Goal: Transaction & Acquisition: Purchase product/service

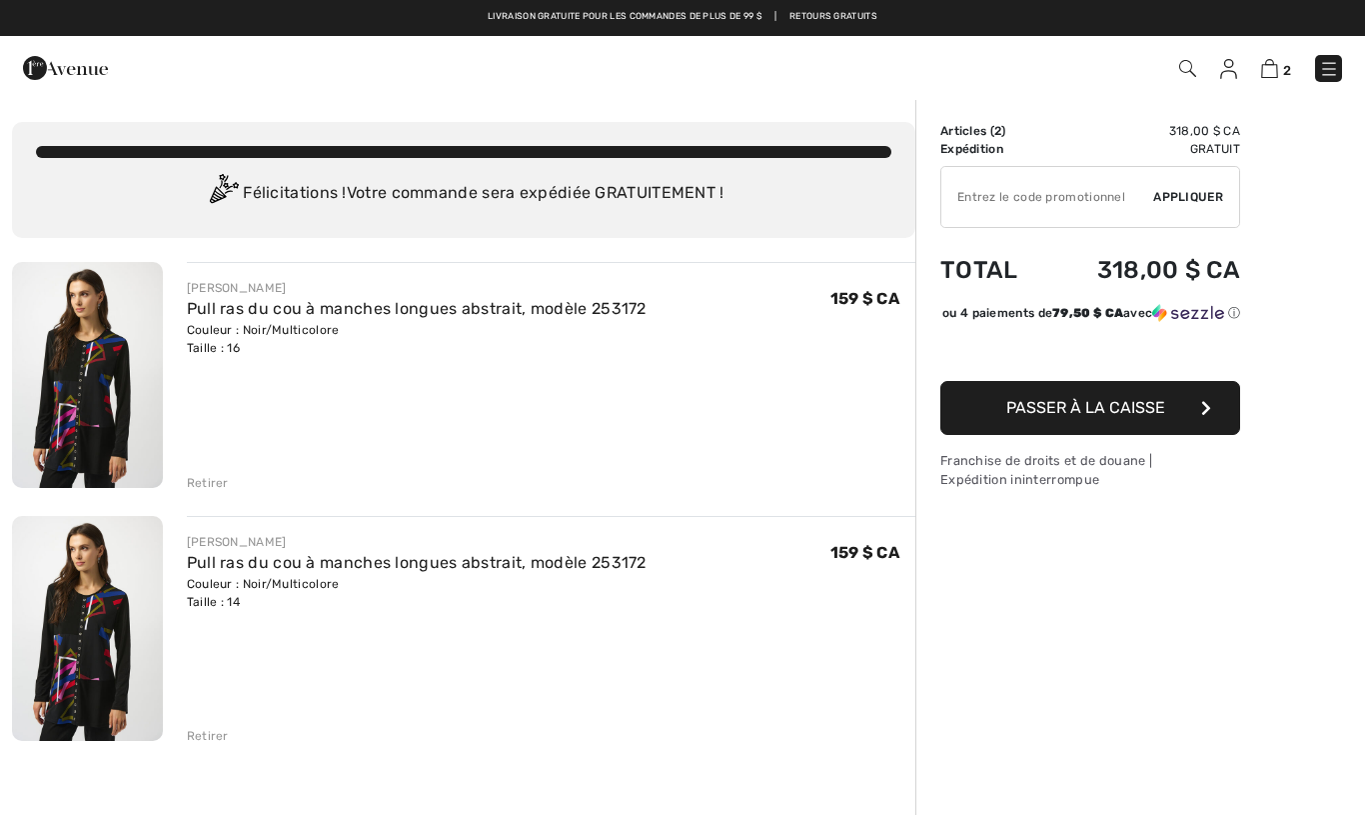
click at [1276, 70] on img at bounding box center [1269, 68] width 17 height 19
click at [1337, 73] on img at bounding box center [1329, 69] width 20 height 20
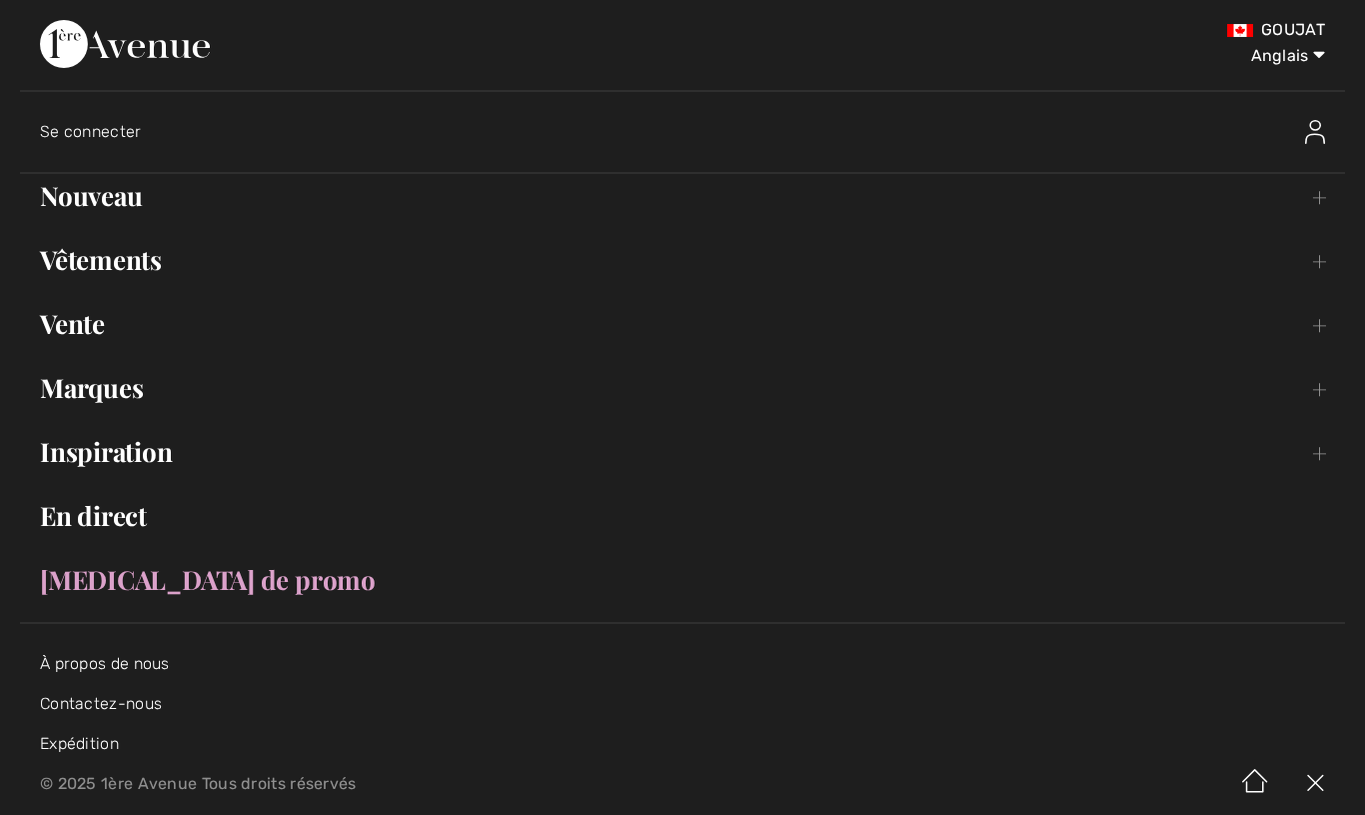
click at [101, 327] on font "Vente" at bounding box center [72, 323] width 65 height 35
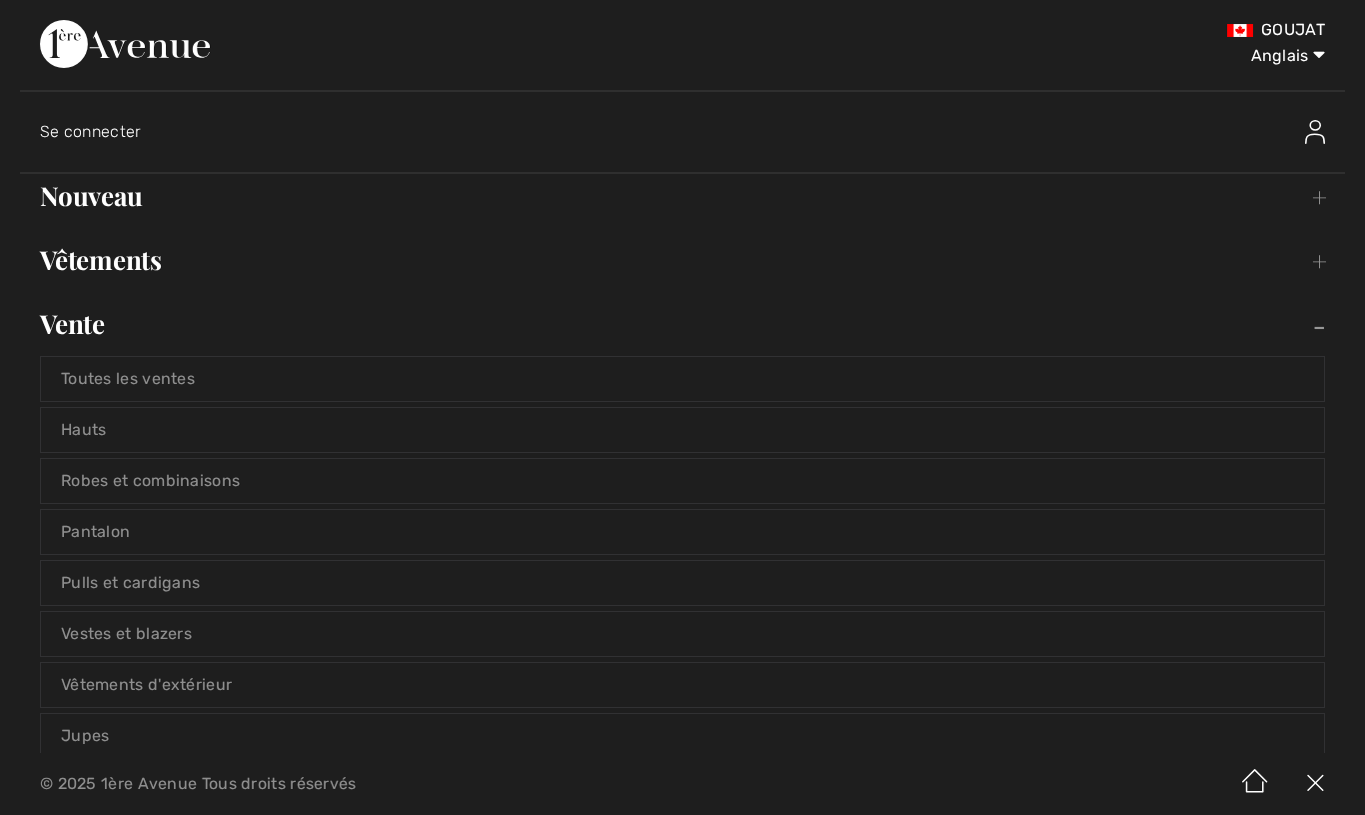
click at [194, 392] on link "Toutes les ventes" at bounding box center [682, 379] width 1283 height 44
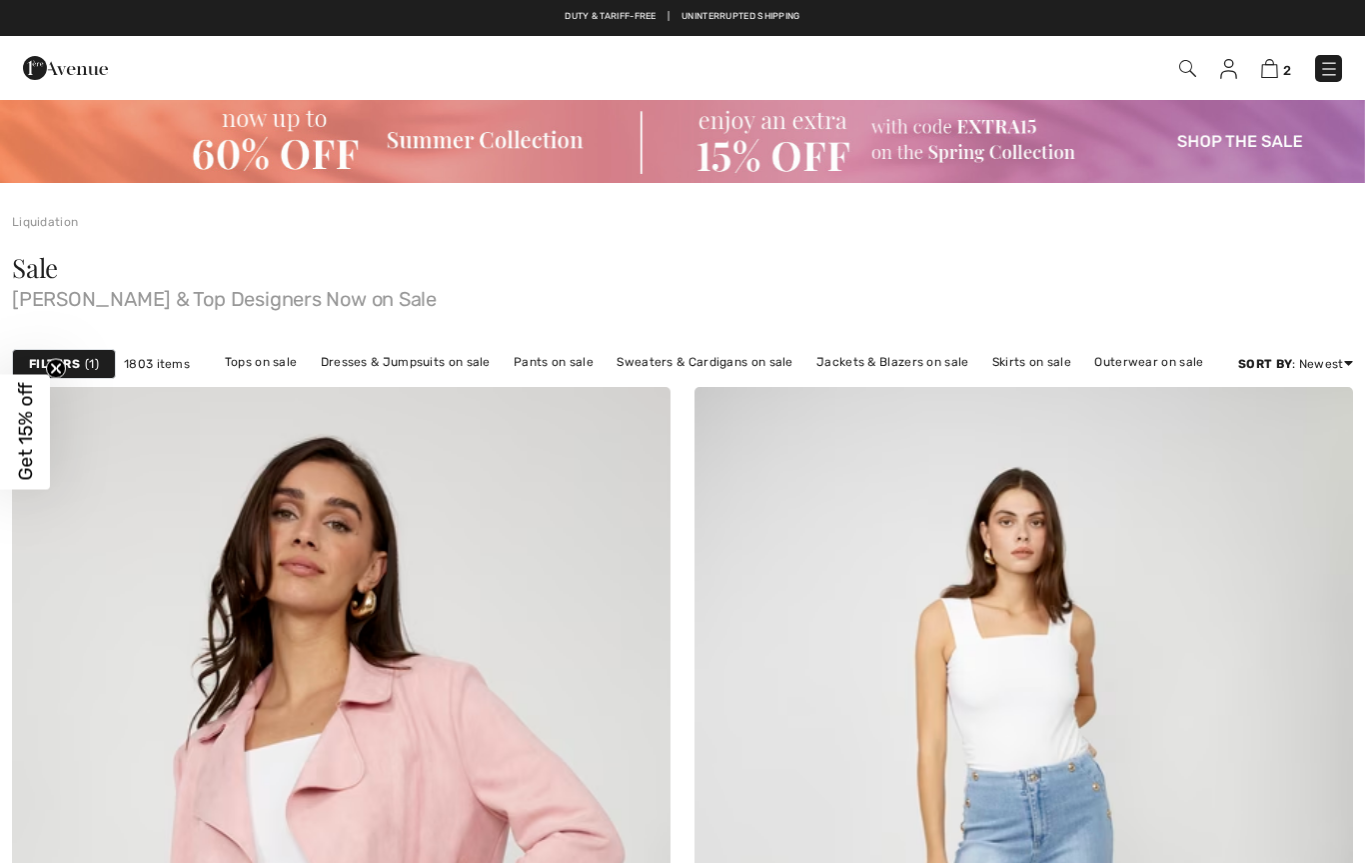
checkbox input "true"
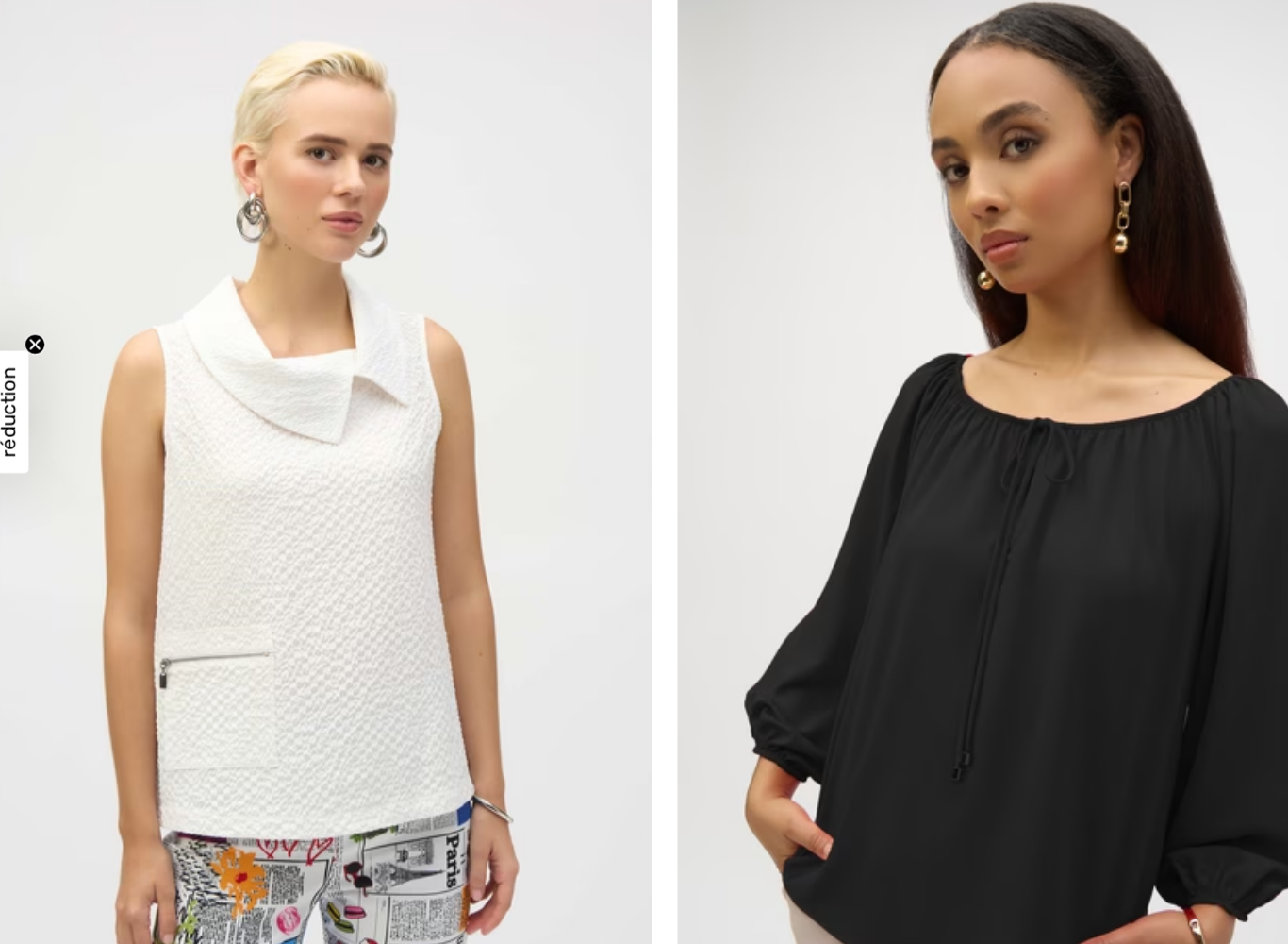
scroll to position [11572, 0]
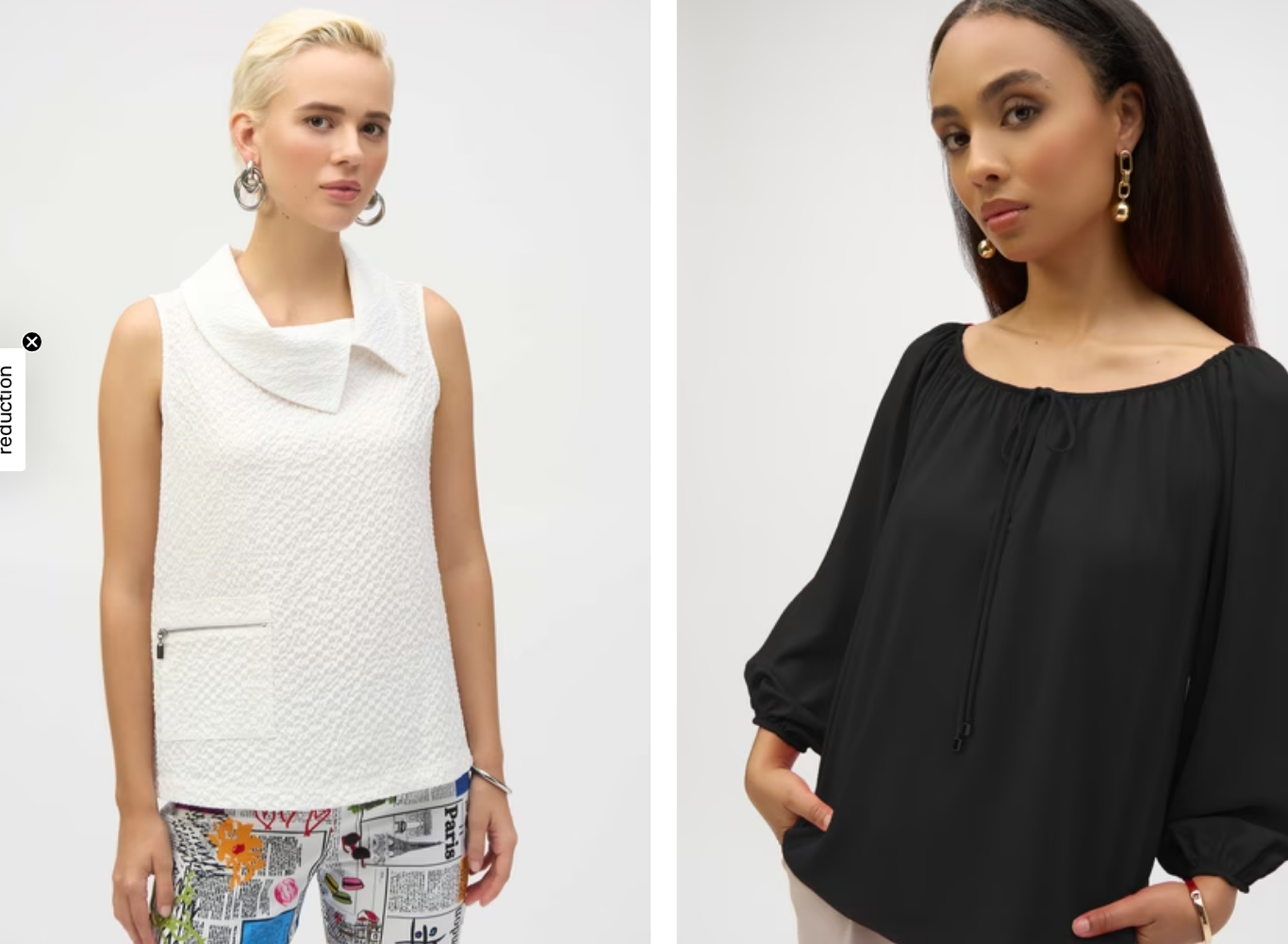
click at [55, 439] on img at bounding box center [322, 534] width 622 height 934
